Goal: Task Accomplishment & Management: Use online tool/utility

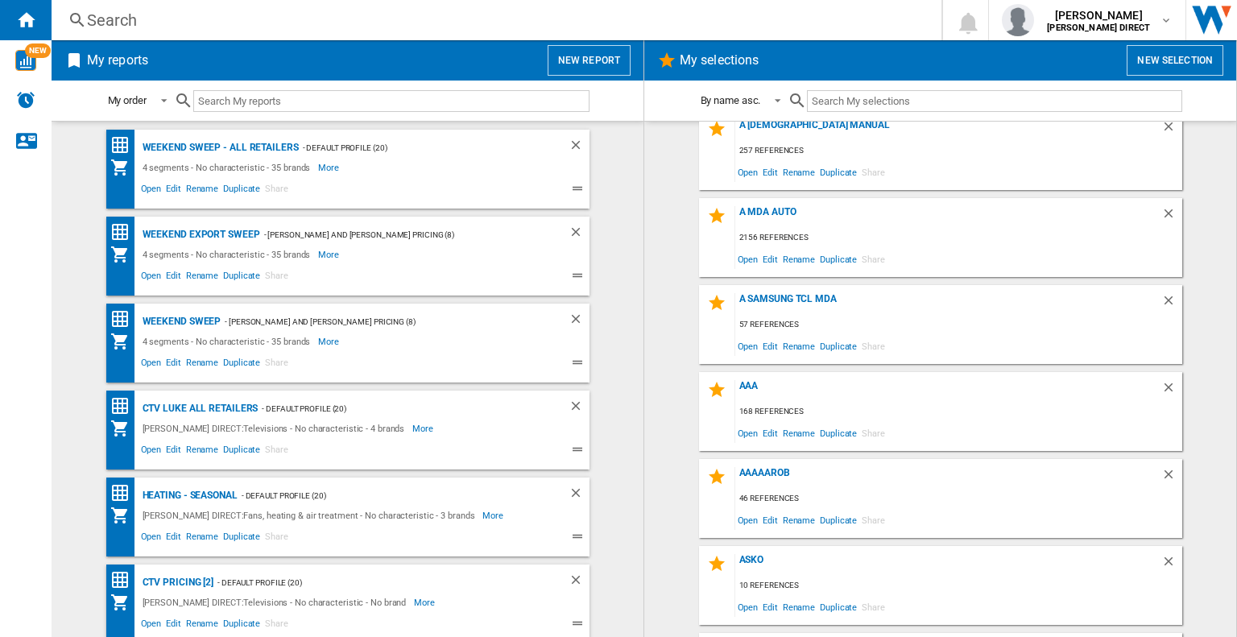
scroll to position [242, 0]
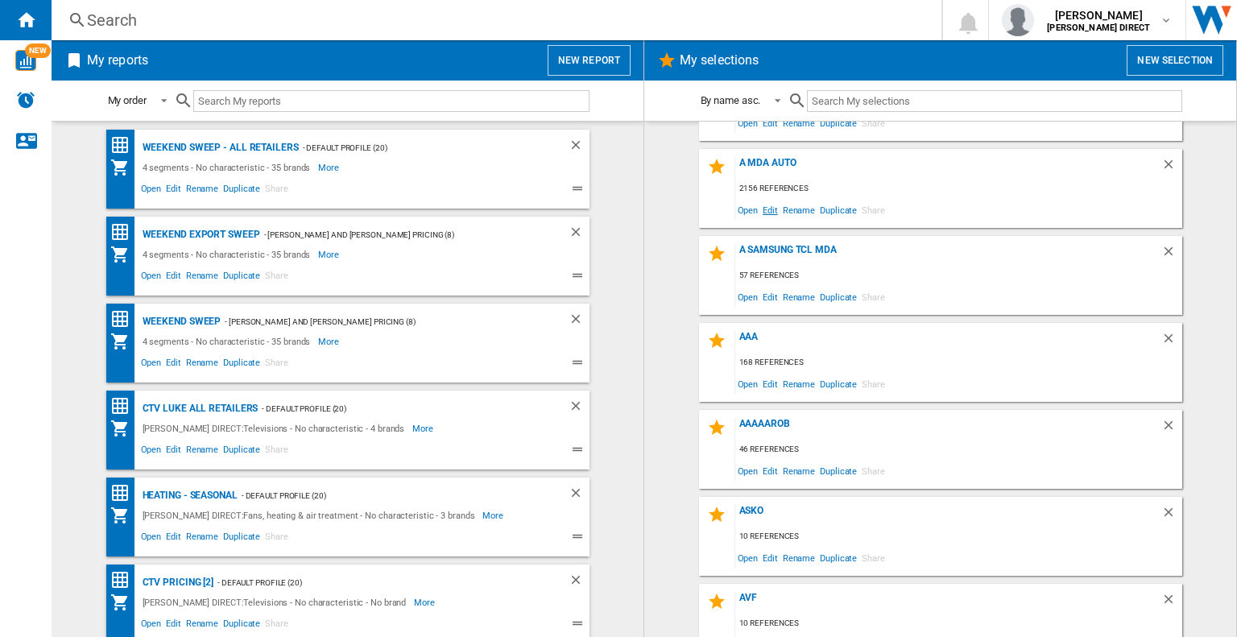
click at [772, 213] on span "Edit" at bounding box center [770, 210] width 20 height 22
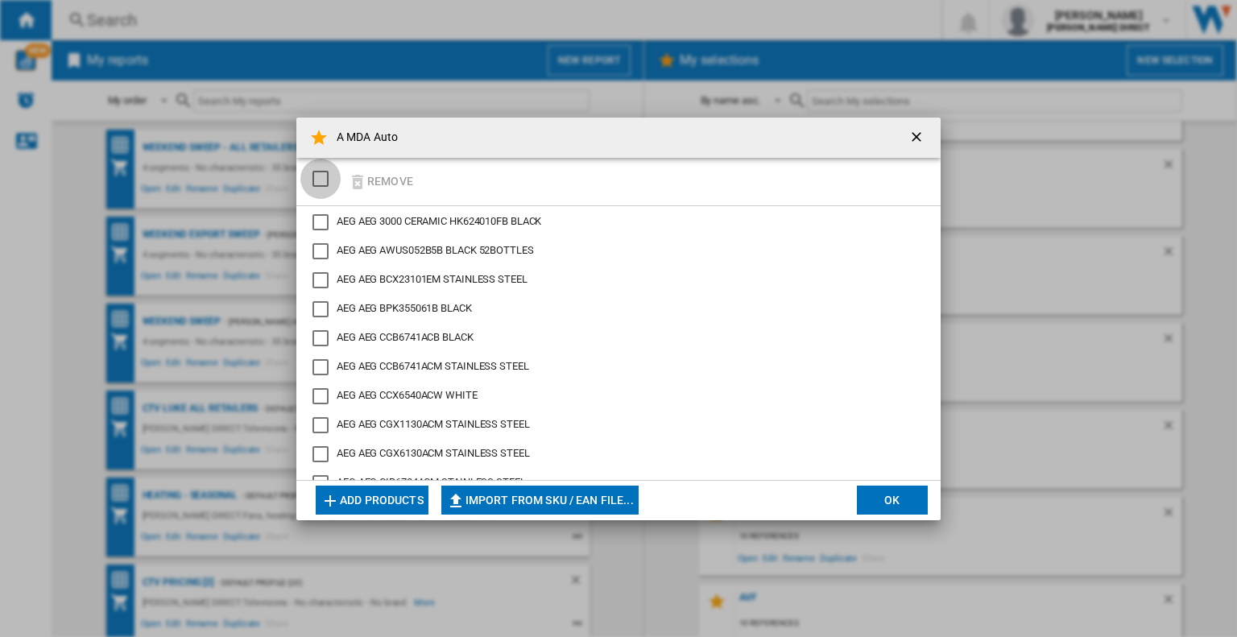
click at [320, 180] on div "SELECTIONS.EDITION_POPUP.SELECT_DESELECT" at bounding box center [320, 179] width 16 height 16
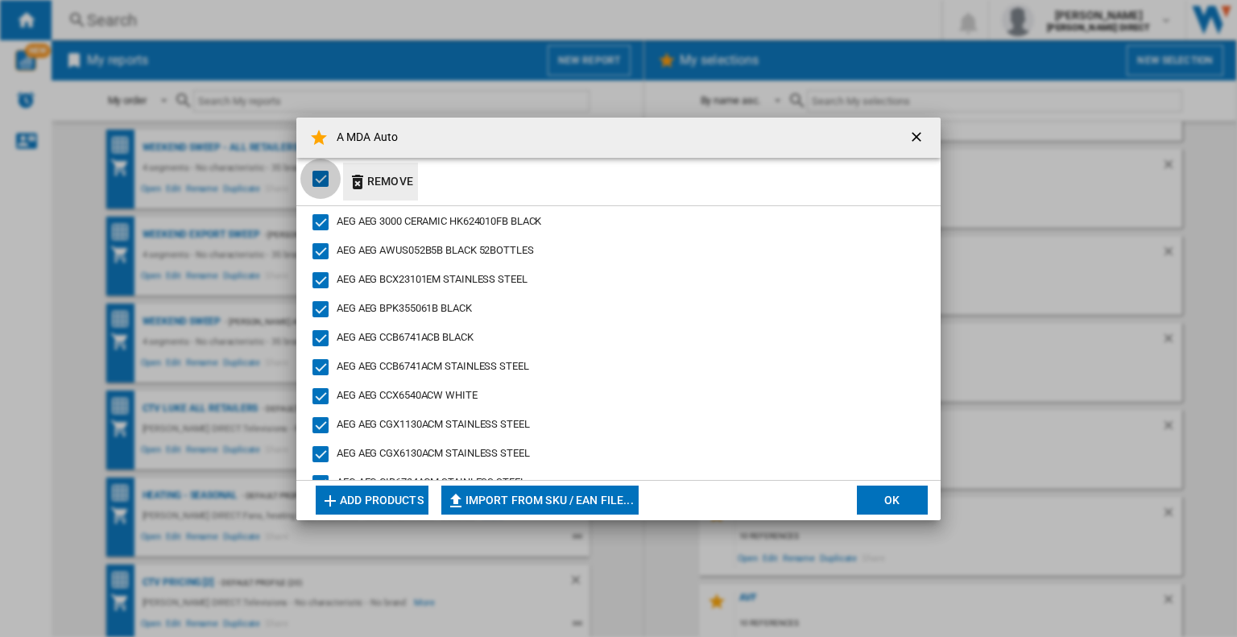
click at [386, 188] on button "Remove" at bounding box center [380, 182] width 75 height 38
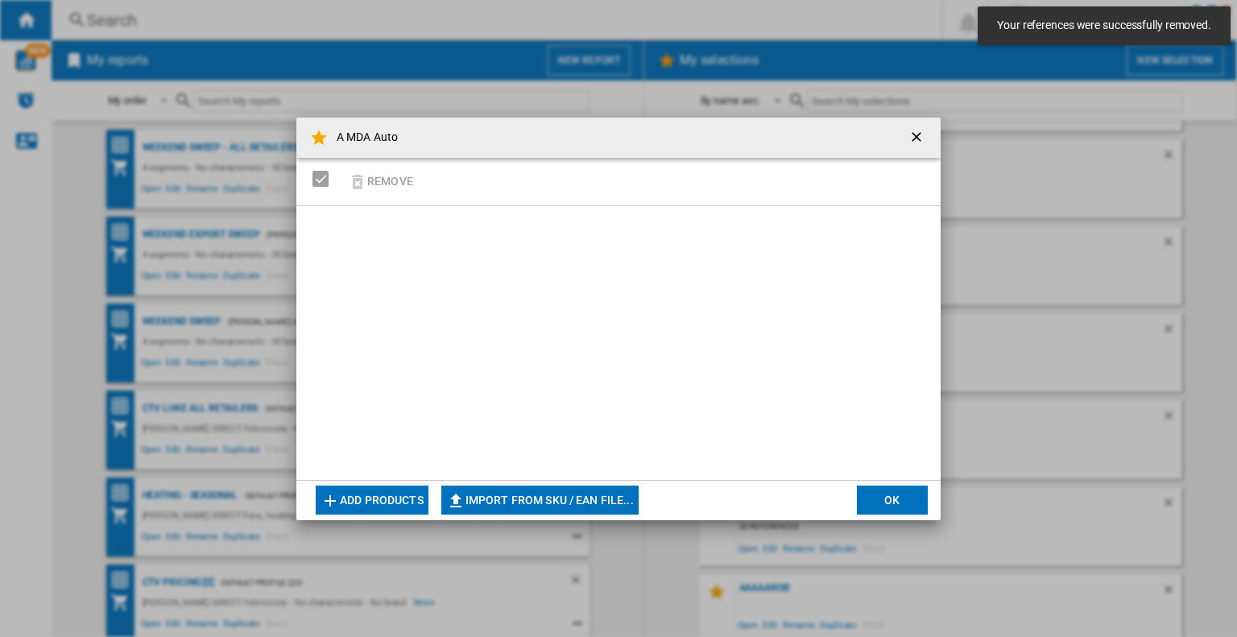
scroll to position [875, 0]
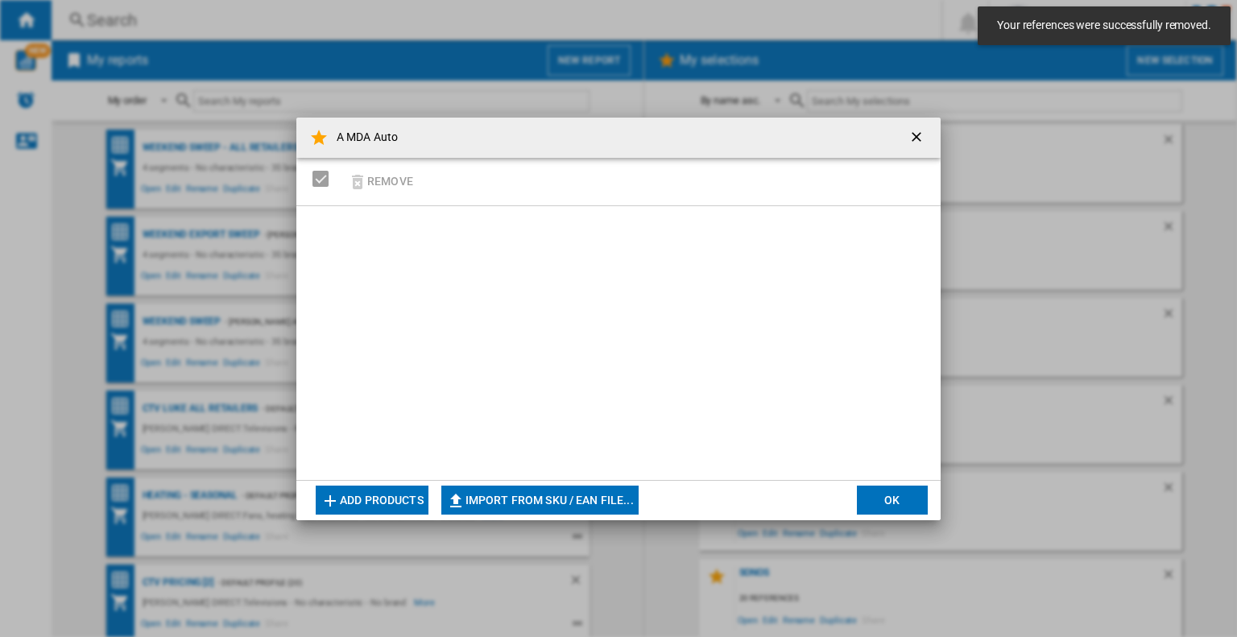
click at [522, 498] on button "Import from SKU / EAN file..." at bounding box center [539, 499] width 197 height 29
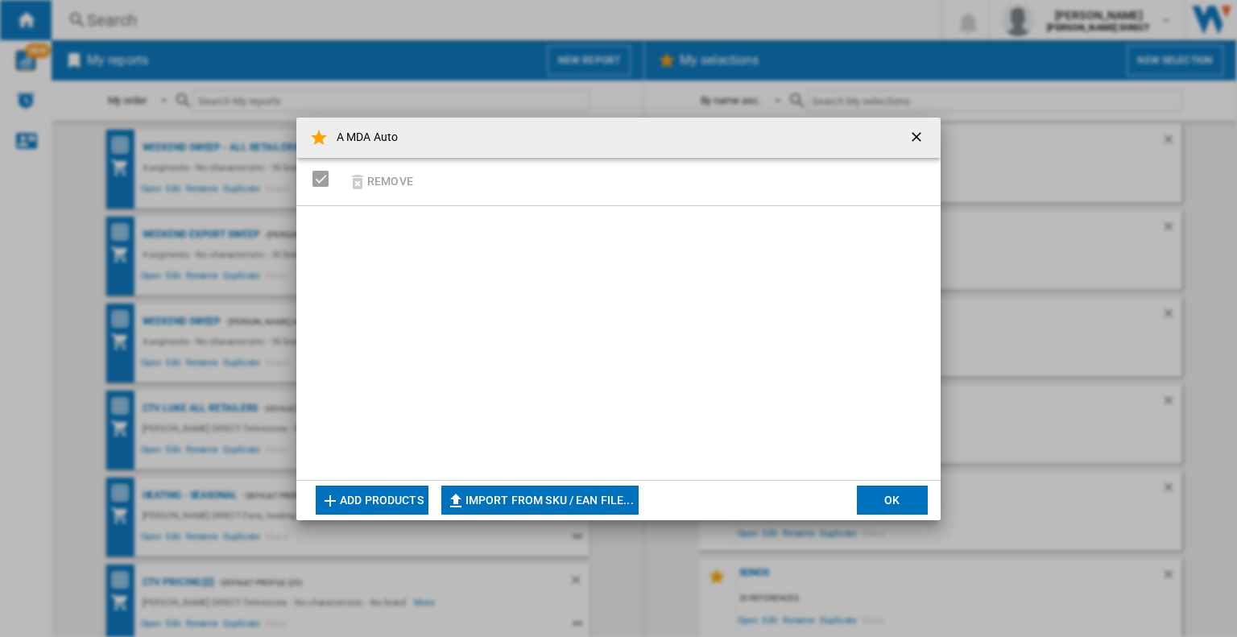
type input "**********"
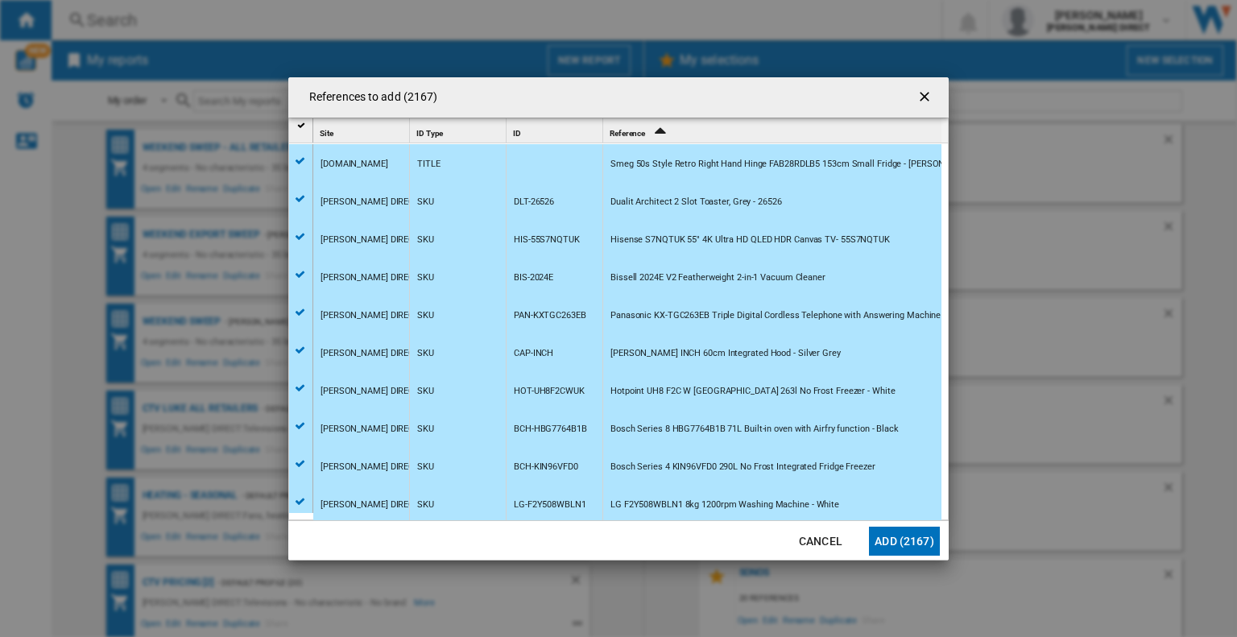
click at [915, 544] on button "Add (2167)" at bounding box center [904, 541] width 71 height 29
